Goal: Task Accomplishment & Management: Manage account settings

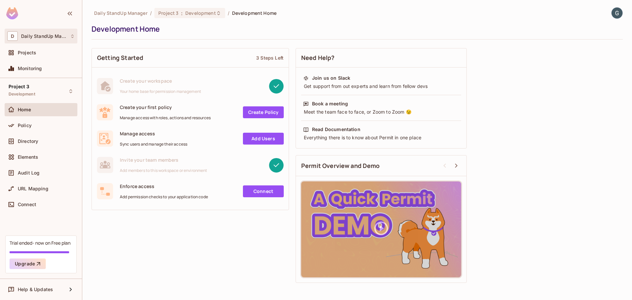
click at [52, 39] on div "D Daily StandUp Manager" at bounding box center [41, 36] width 68 height 10
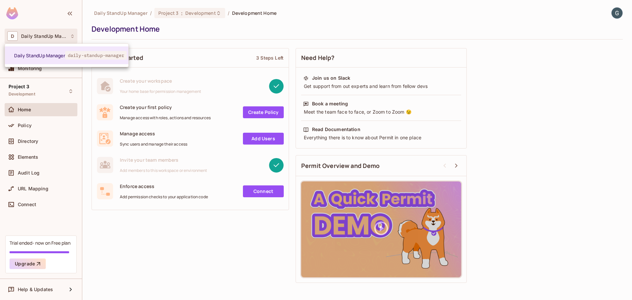
click at [52, 39] on div at bounding box center [316, 150] width 632 height 300
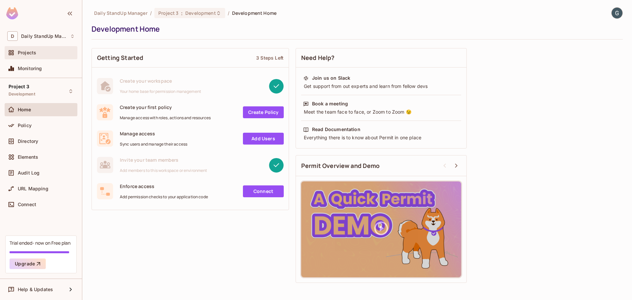
click at [36, 51] on span "Projects" at bounding box center [27, 52] width 18 height 5
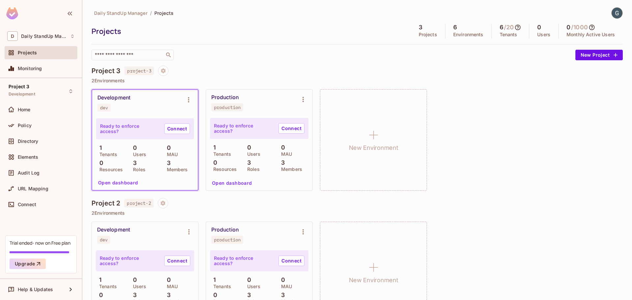
click at [146, 72] on span "project-3" at bounding box center [139, 71] width 29 height 9
click at [38, 67] on span "Monitoring" at bounding box center [30, 68] width 24 height 5
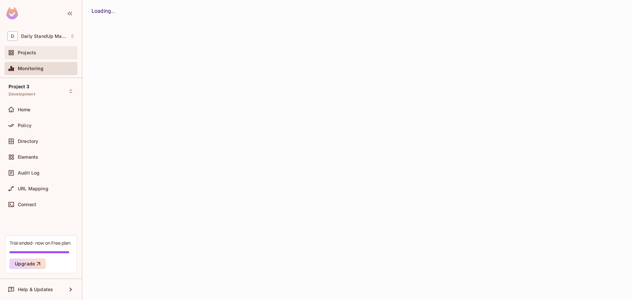
click at [37, 55] on div "Projects" at bounding box center [46, 52] width 57 height 5
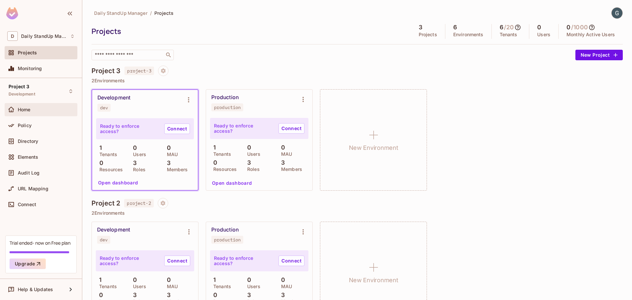
click at [24, 110] on span "Home" at bounding box center [24, 109] width 13 height 5
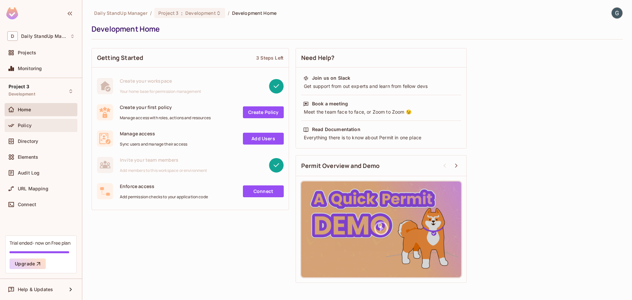
click at [47, 128] on div "Policy" at bounding box center [41, 126] width 68 height 8
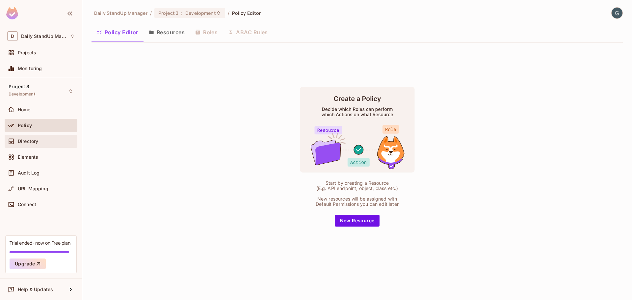
click at [43, 143] on div "Directory" at bounding box center [46, 141] width 57 height 5
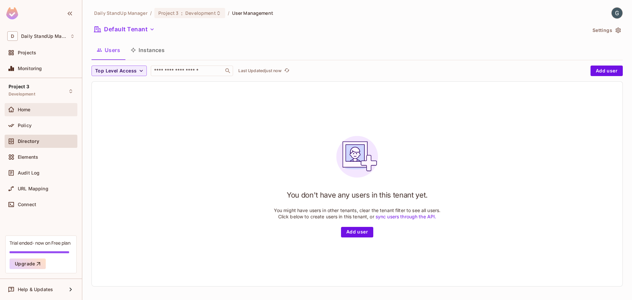
click at [32, 112] on div "Home" at bounding box center [41, 110] width 68 height 8
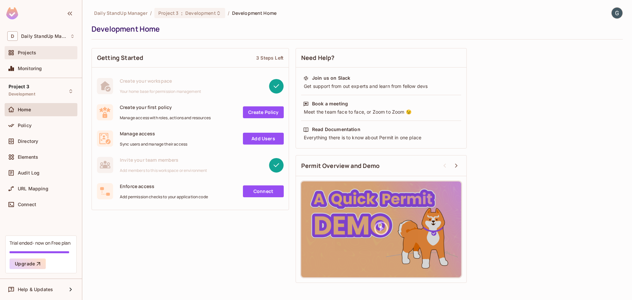
click at [30, 48] on div "Projects" at bounding box center [41, 52] width 73 height 13
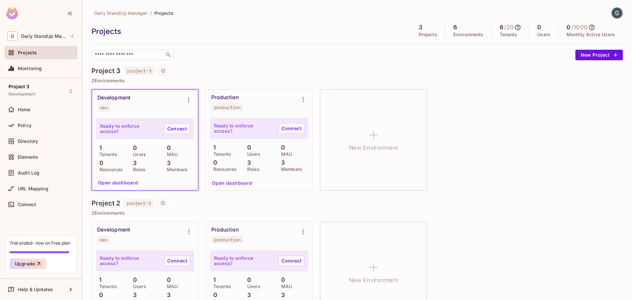
click at [302, 37] on div "Projects 3 Projects 6 Environments 6 / 20 Tenants 0 Users 0 / 1000 Monthly Acti…" at bounding box center [358, 31] width 532 height 15
drag, startPoint x: 333, startPoint y: 45, endPoint x: 326, endPoint y: 45, distance: 6.6
click at [332, 45] on div "Daily StandUp Manager / Projects Projects 3 Projects 6 Environments 6 / 20 Tena…" at bounding box center [358, 33] width 532 height 53
click at [50, 37] on span "Daily StandUp Manager" at bounding box center [44, 36] width 46 height 5
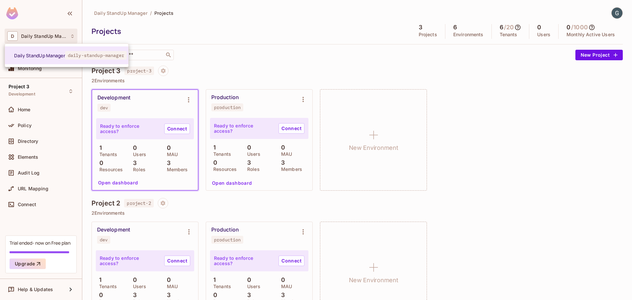
click at [54, 34] on div at bounding box center [316, 150] width 632 height 300
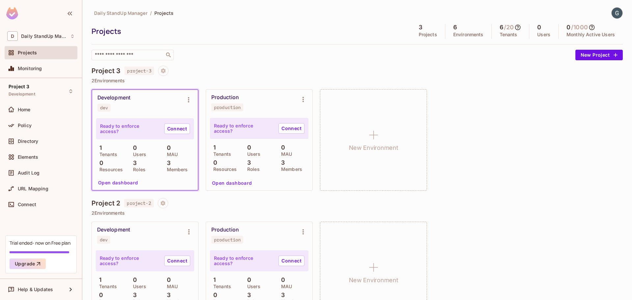
click at [426, 50] on div "​" at bounding box center [332, 55] width 481 height 11
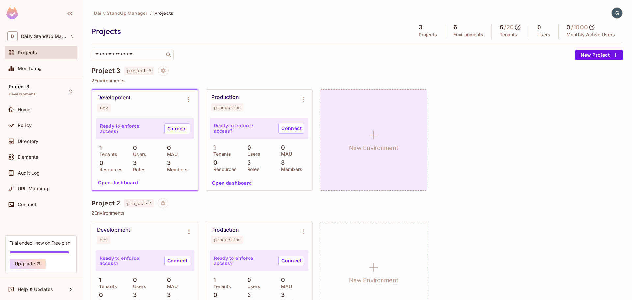
click at [387, 120] on div "New Environment" at bounding box center [373, 139] width 107 height 101
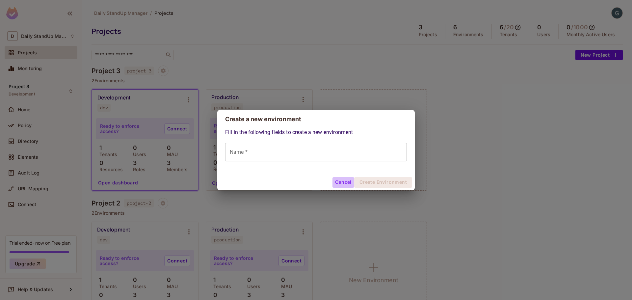
click at [342, 180] on button "Cancel" at bounding box center [343, 182] width 21 height 11
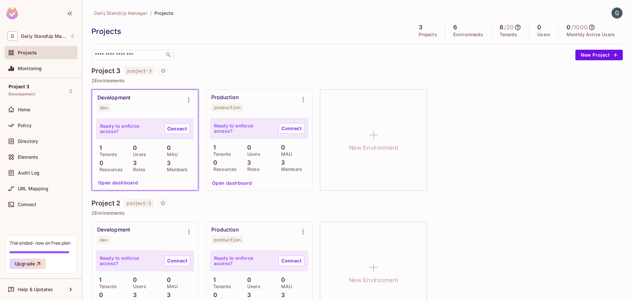
click at [309, 42] on div "Daily StandUp Manager / Projects Projects 3 Projects 6 Environments 6 / 20 Tena…" at bounding box center [358, 33] width 532 height 53
click at [616, 11] on img at bounding box center [617, 13] width 11 height 11
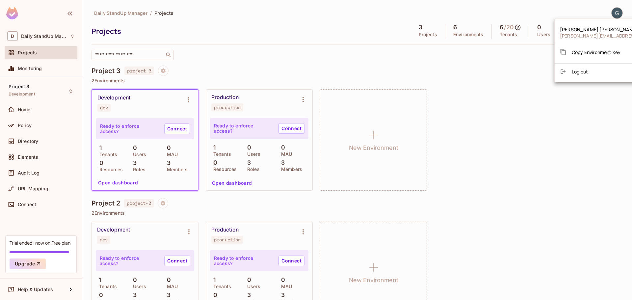
click at [616, 11] on div at bounding box center [316, 150] width 632 height 300
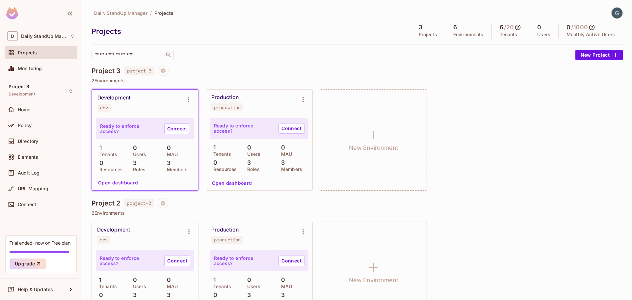
click at [461, 60] on div "​" at bounding box center [332, 55] width 481 height 11
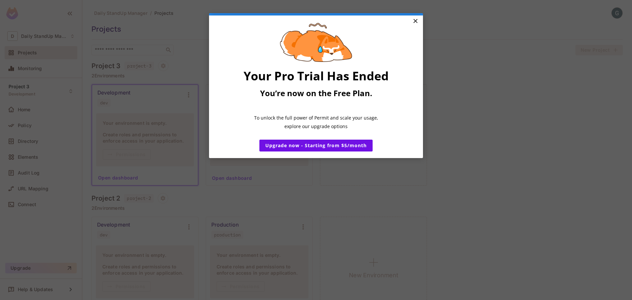
click at [418, 20] on link "×" at bounding box center [416, 21] width 12 height 12
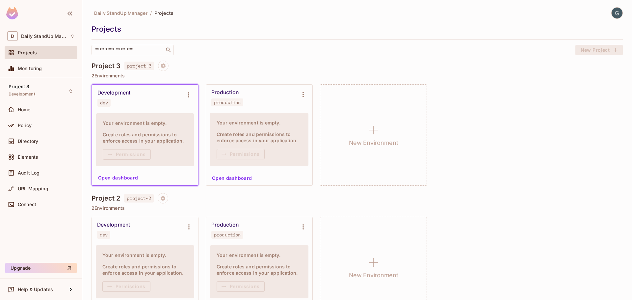
drag, startPoint x: 322, startPoint y: 63, endPoint x: 465, endPoint y: 56, distance: 143.1
click at [323, 63] on div "Project 3 project-3" at bounding box center [358, 66] width 532 height 11
click at [188, 95] on icon "Environment settings" at bounding box center [189, 95] width 8 height 8
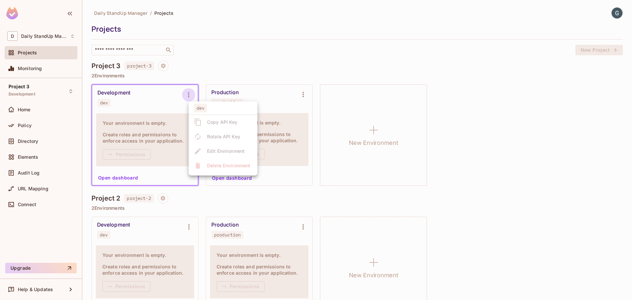
click at [220, 113] on li "dev" at bounding box center [223, 109] width 69 height 11
click at [202, 105] on span "dev" at bounding box center [200, 108] width 13 height 9
click at [279, 43] on div at bounding box center [316, 150] width 632 height 300
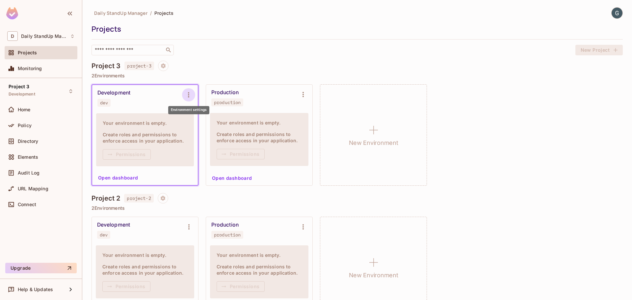
click at [188, 94] on icon "Environment settings" at bounding box center [189, 95] width 8 height 8
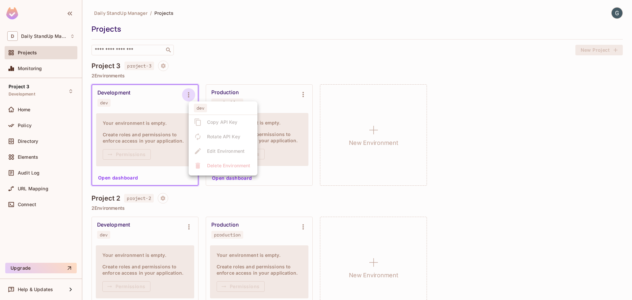
click at [215, 152] on ul "dev Copy API Key Rotate API Key Edit Environment Delete Environment" at bounding box center [223, 138] width 69 height 74
drag, startPoint x: 215, startPoint y: 158, endPoint x: 214, endPoint y: 163, distance: 5.3
click at [214, 162] on ul "dev Copy API Key Rotate API Key Edit Environment Delete Environment" at bounding box center [223, 138] width 69 height 74
click at [304, 97] on div at bounding box center [316, 150] width 632 height 300
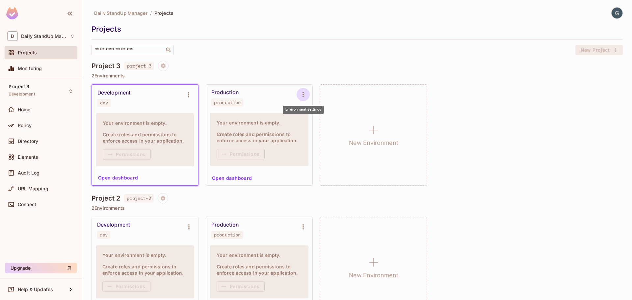
click at [304, 92] on icon "Environment settings" at bounding box center [303, 95] width 8 height 8
click at [313, 148] on ul "production Copy API Key Rotate API Key Edit Environment Delete Environment" at bounding box center [337, 138] width 69 height 74
drag, startPoint x: 314, startPoint y: 151, endPoint x: 310, endPoint y: 152, distance: 3.5
click at [313, 151] on ul "production Copy API Key Rotate API Key Edit Environment Delete Environment" at bounding box center [337, 138] width 69 height 74
click at [264, 158] on div at bounding box center [316, 150] width 632 height 300
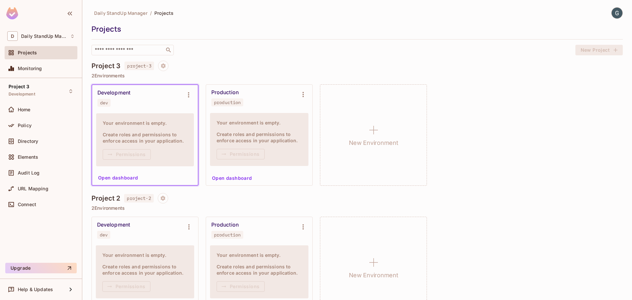
click at [237, 155] on div "production Copy API Key Rotate API Key Edit Environment Delete Environment" at bounding box center [316, 150] width 632 height 300
click at [40, 109] on div "Home" at bounding box center [46, 109] width 57 height 5
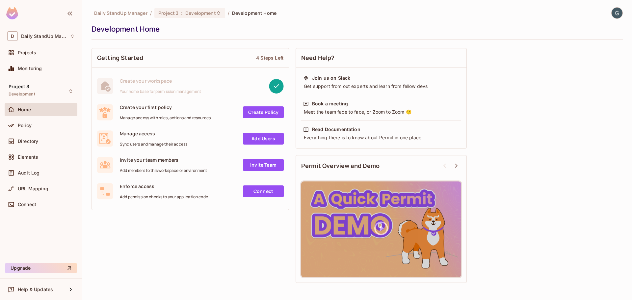
click at [268, 26] on div "Development Home" at bounding box center [356, 29] width 528 height 10
click at [34, 74] on div "Monitoring" at bounding box center [41, 68] width 73 height 13
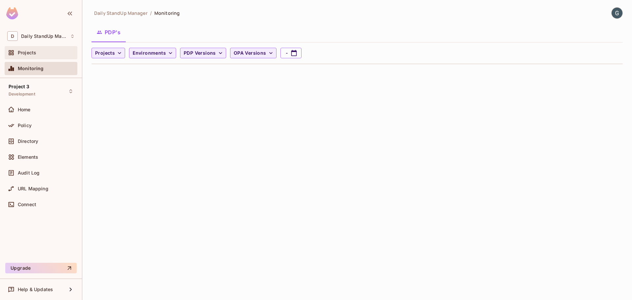
click at [30, 52] on span "Projects" at bounding box center [27, 52] width 18 height 5
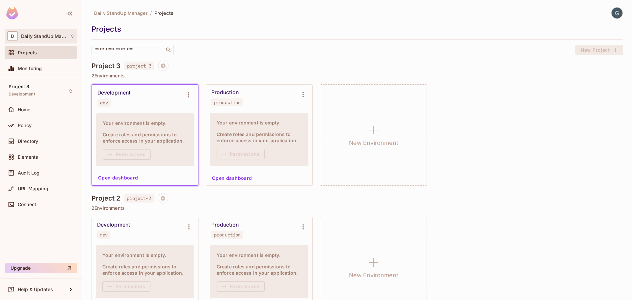
click at [39, 32] on div "D Daily StandUp Manager" at bounding box center [41, 36] width 68 height 10
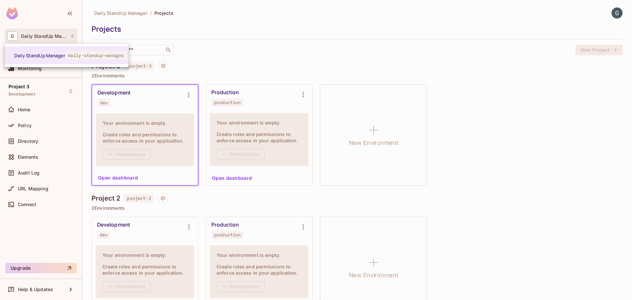
click at [39, 34] on div at bounding box center [316, 150] width 632 height 300
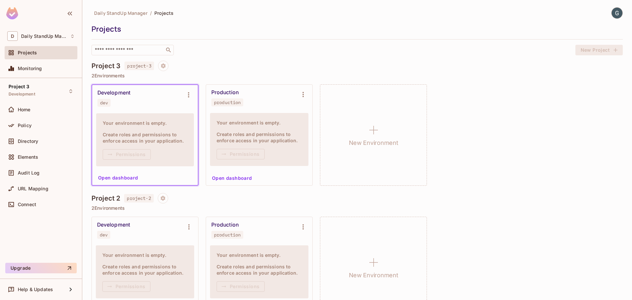
click at [291, 29] on div "Projects" at bounding box center [356, 29] width 528 height 10
click at [294, 57] on div "Daily StandUp Manager / Projects Projects ​ New Project Project 3 project-3 2 E…" at bounding box center [358, 232] width 532 height 451
click at [30, 68] on span "Monitoring" at bounding box center [30, 68] width 24 height 5
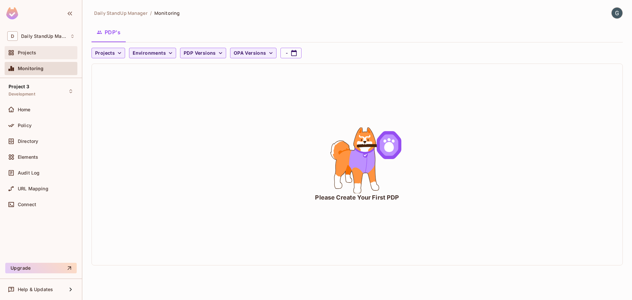
click at [43, 49] on div "Projects" at bounding box center [41, 53] width 68 height 8
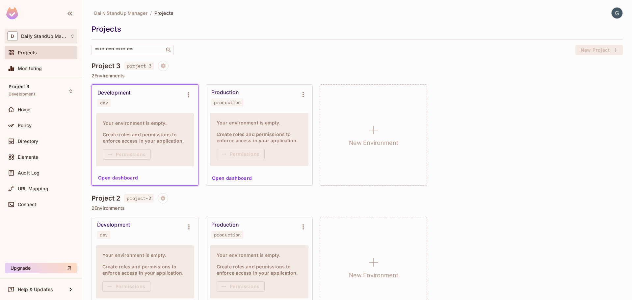
click at [59, 38] on span "Daily StandUp Manager" at bounding box center [44, 36] width 46 height 5
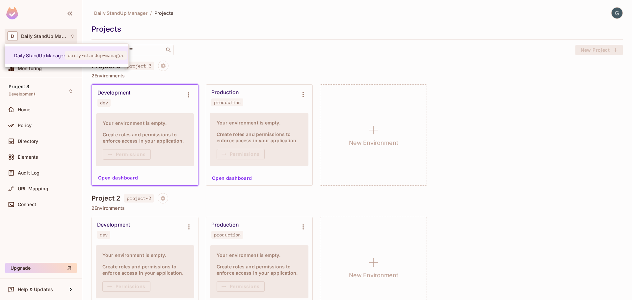
click at [59, 37] on div at bounding box center [316, 150] width 632 height 300
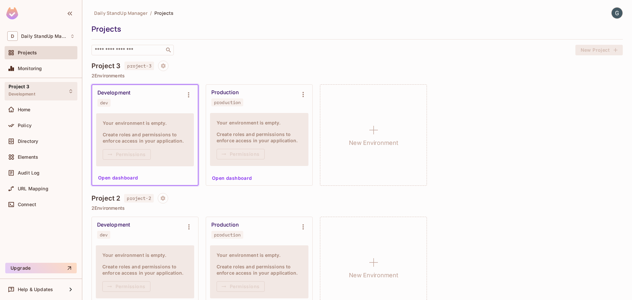
click at [39, 94] on div "Project 3 Development" at bounding box center [41, 91] width 73 height 18
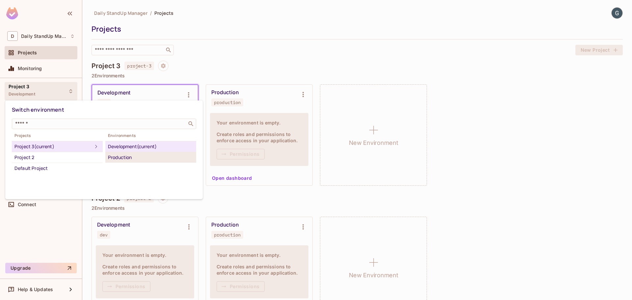
click at [132, 159] on div "Production" at bounding box center [151, 157] width 86 height 8
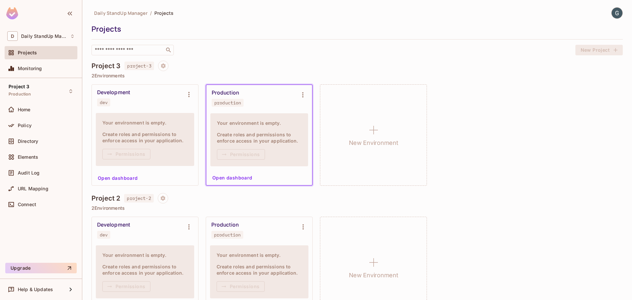
click at [266, 129] on div "Your environment is empty. Create roles and permissions to enforce access in yo…" at bounding box center [259, 139] width 98 height 53
click at [300, 95] on icon "Environment settings" at bounding box center [303, 95] width 8 height 8
click at [322, 108] on span "production" at bounding box center [324, 108] width 32 height 9
click at [339, 125] on ul "production Copy API Key Rotate API Key Edit Environment Delete Environment" at bounding box center [337, 138] width 69 height 74
click at [334, 119] on ul "production Copy API Key Rotate API Key Edit Environment Delete Environment" at bounding box center [337, 138] width 69 height 74
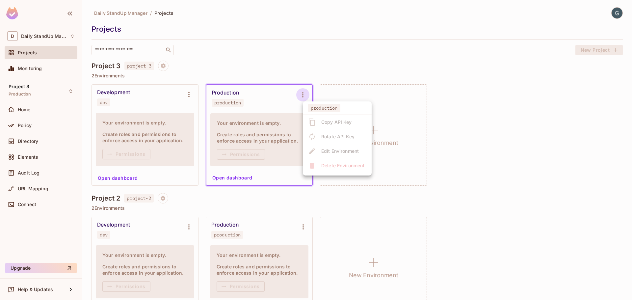
click at [341, 144] on ul "production Copy API Key Rotate API Key Edit Environment Delete Environment" at bounding box center [337, 138] width 69 height 74
click at [339, 162] on ul "production Copy API Key Rotate API Key Edit Environment Delete Environment" at bounding box center [337, 138] width 69 height 74
click at [201, 77] on div at bounding box center [316, 150] width 632 height 300
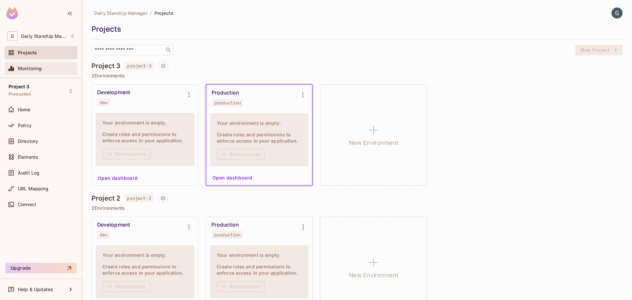
click at [21, 64] on div "Monitoring" at bounding box center [41, 68] width 73 height 13
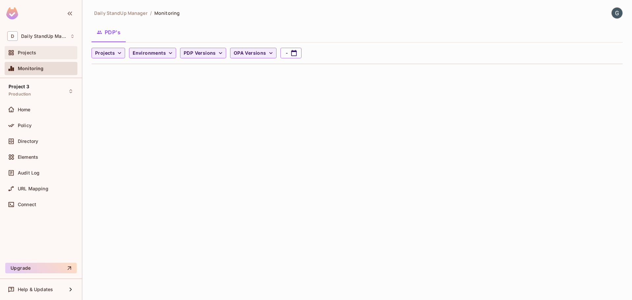
click at [26, 49] on div "Projects" at bounding box center [41, 53] width 68 height 8
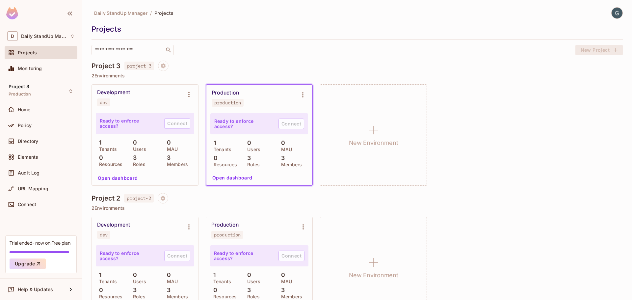
drag, startPoint x: 275, startPoint y: 13, endPoint x: 269, endPoint y: 15, distance: 6.2
click at [275, 13] on div "Daily StandUp Manager / Projects" at bounding box center [358, 13] width 532 height 12
drag, startPoint x: 383, startPoint y: 59, endPoint x: 414, endPoint y: 55, distance: 30.9
click at [384, 59] on div "Daily StandUp Manager / Projects Projects ​ New Project Project 3 project-3 2 E…" at bounding box center [358, 232] width 532 height 451
click at [614, 16] on img at bounding box center [617, 13] width 11 height 11
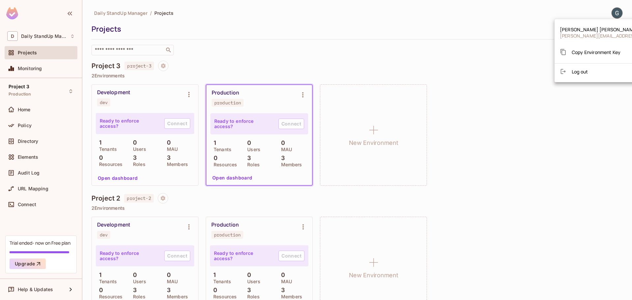
click at [614, 16] on div at bounding box center [316, 150] width 632 height 300
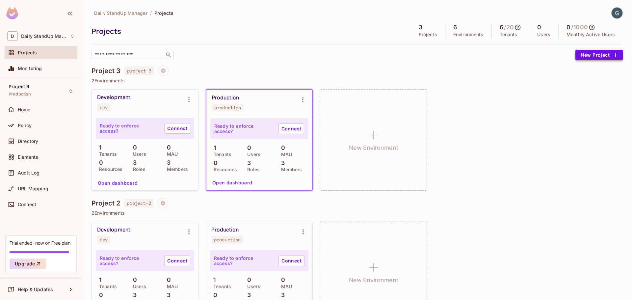
click at [590, 54] on button "New Project" at bounding box center [599, 55] width 47 height 11
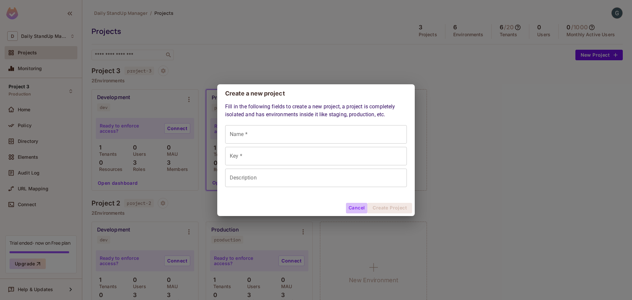
click at [356, 208] on button "Cancel" at bounding box center [356, 208] width 21 height 11
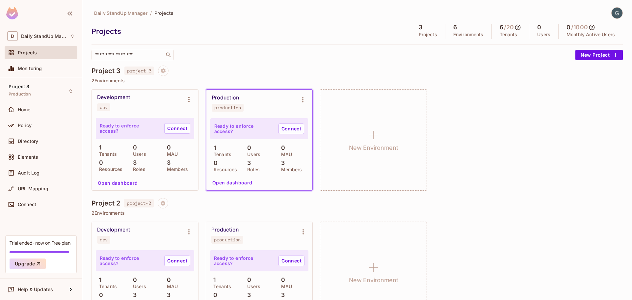
click at [261, 36] on div "Projects 3 Projects 6 Environments 6 / 20 Tenants 0 Users 0 / 1000 Monthly Acti…" at bounding box center [358, 31] width 532 height 15
